Goal: Task Accomplishment & Management: Manage account settings

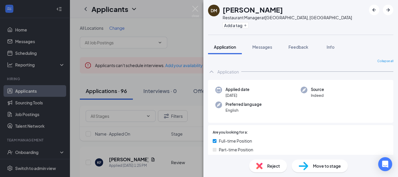
click at [169, 80] on div "DM [PERSON_NAME] Restaurant Manager at [GEOGRAPHIC_DATA], [GEOGRAPHIC_DATA] Add…" at bounding box center [199, 88] width 398 height 177
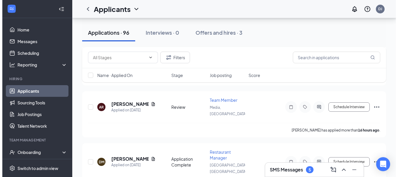
scroll to position [322, 0]
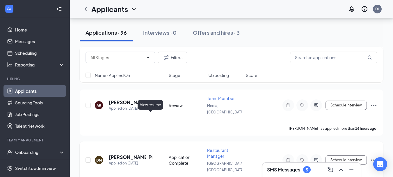
click at [151, 155] on icon "Document" at bounding box center [151, 157] width 5 height 5
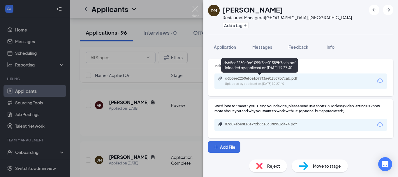
click at [265, 79] on div "d6b5ee2250efce1099f3ae01589b7cab.pdf" at bounding box center [266, 78] width 82 height 5
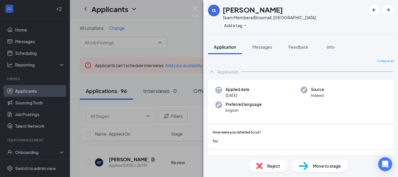
click at [172, 79] on div "TA [PERSON_NAME] Team Member at [GEOGRAPHIC_DATA], [GEOGRAPHIC_DATA] Add a tag …" at bounding box center [199, 88] width 398 height 177
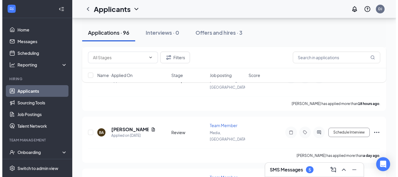
scroll to position [407, 0]
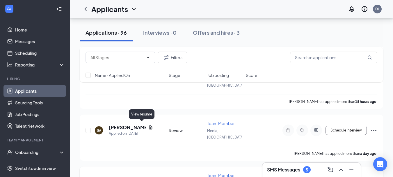
click at [149, 176] on icon "Document" at bounding box center [151, 179] width 5 height 5
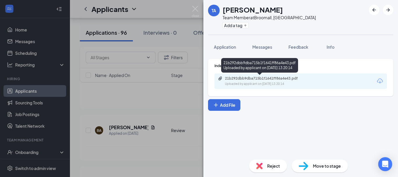
click at [254, 79] on div "21b292dbb9dba715b1f1641ff86a4e43.pdf" at bounding box center [266, 78] width 82 height 5
